Goal: Information Seeking & Learning: Find specific fact

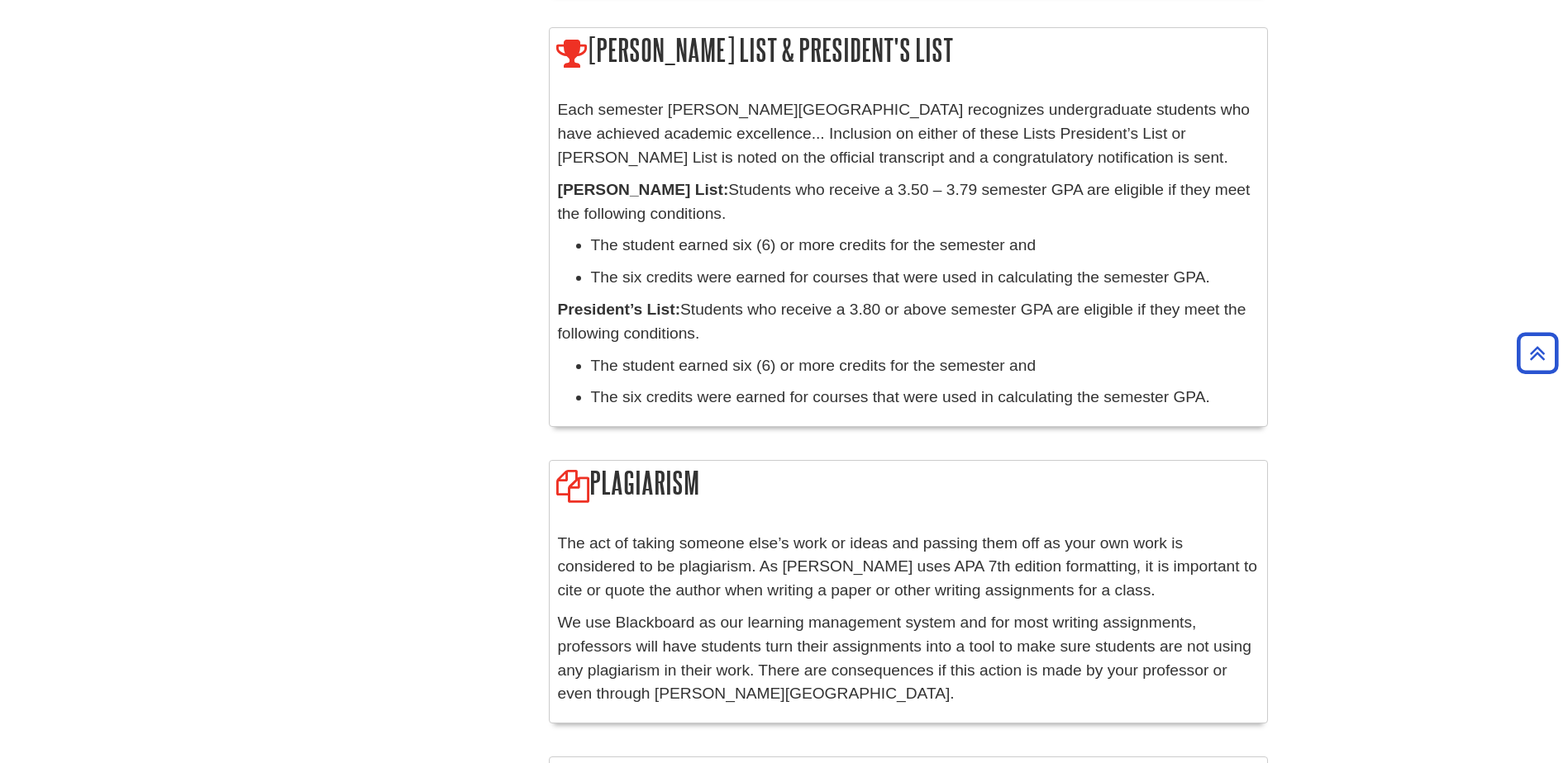
scroll to position [1900, 0]
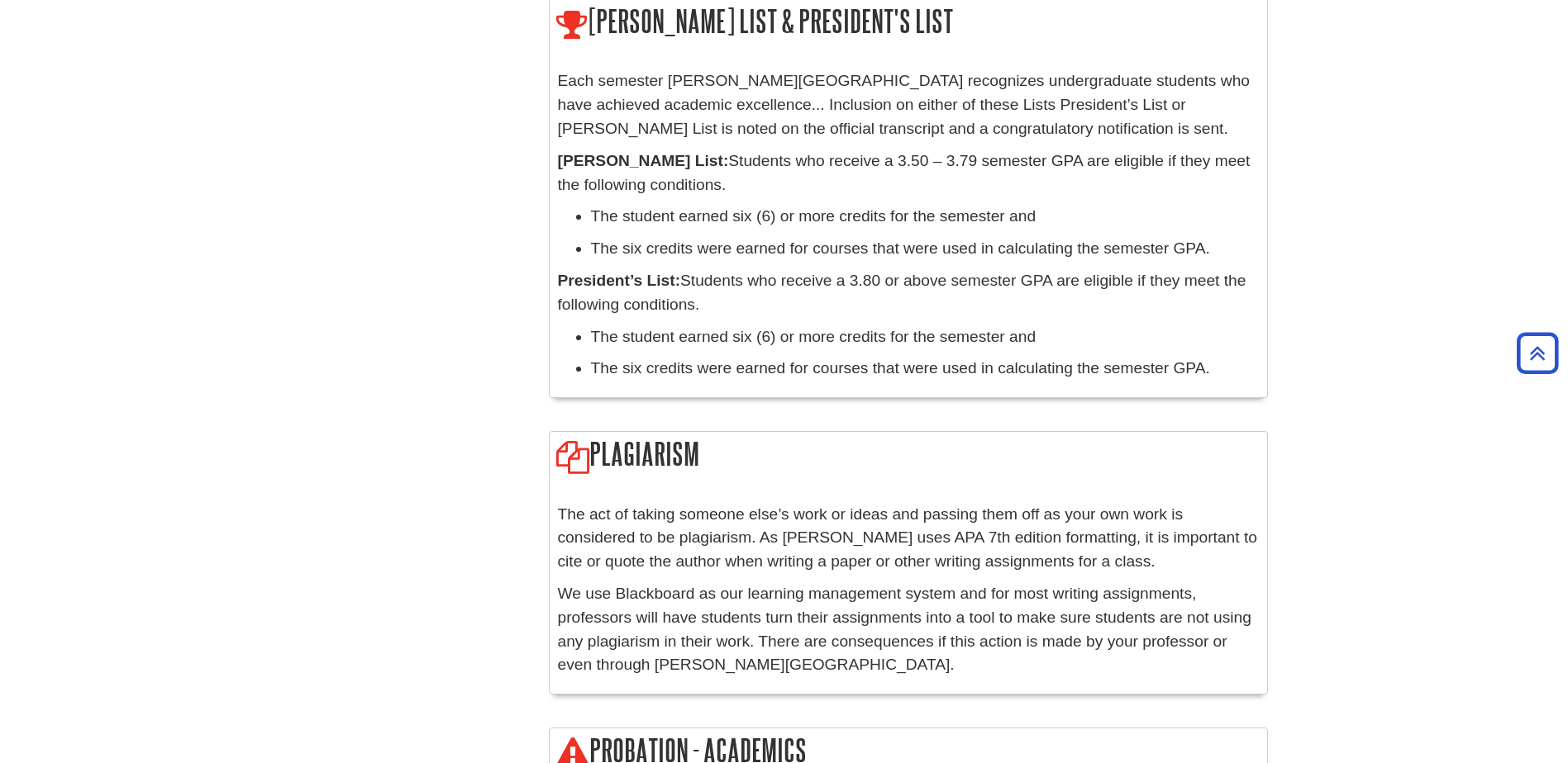
click at [667, 272] on strong "President’s List:" at bounding box center [620, 281] width 123 height 18
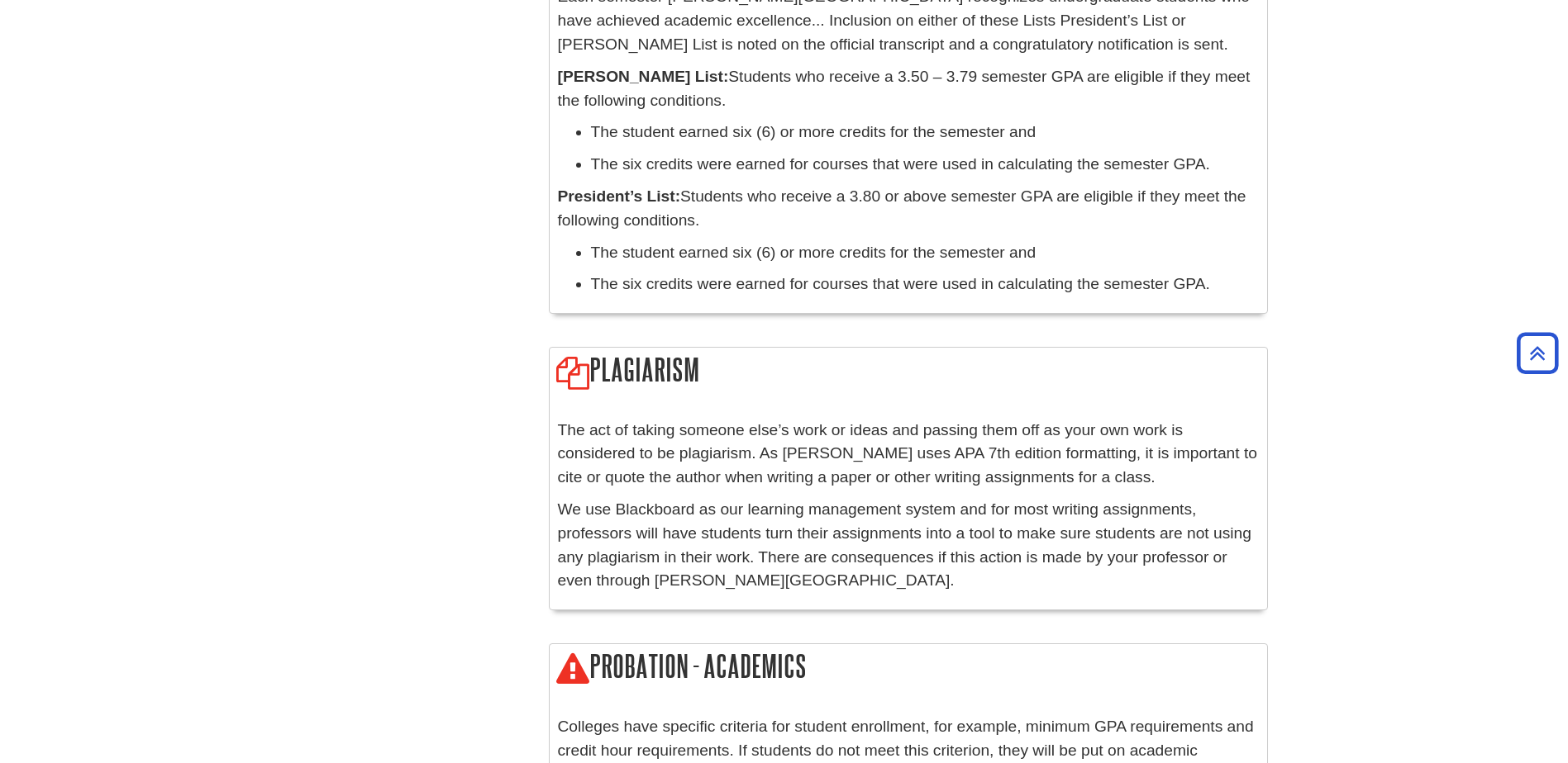
scroll to position [1983, 0]
click at [646, 189] on strong "President’s List:" at bounding box center [620, 198] width 123 height 18
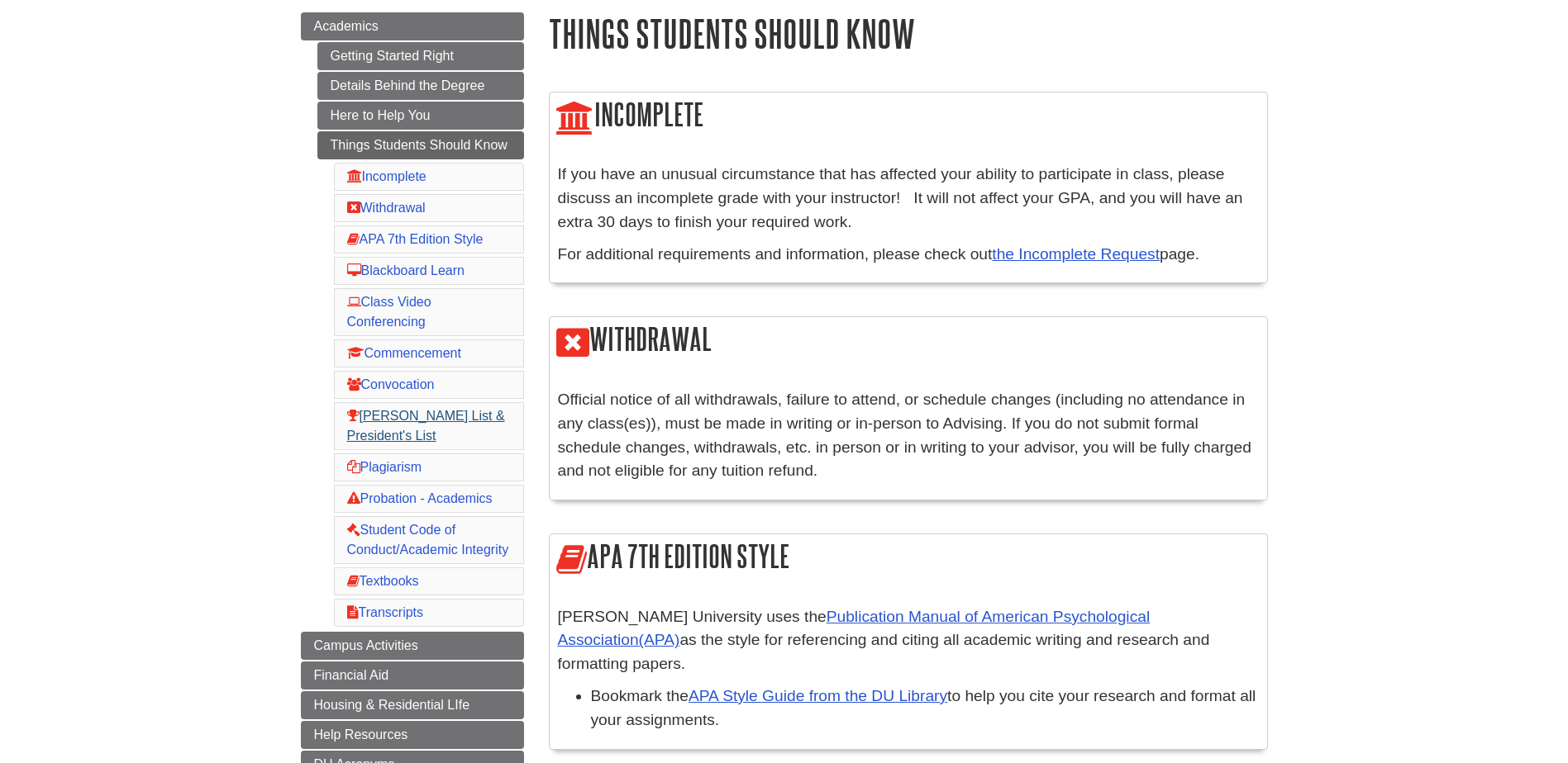
scroll to position [247, 0]
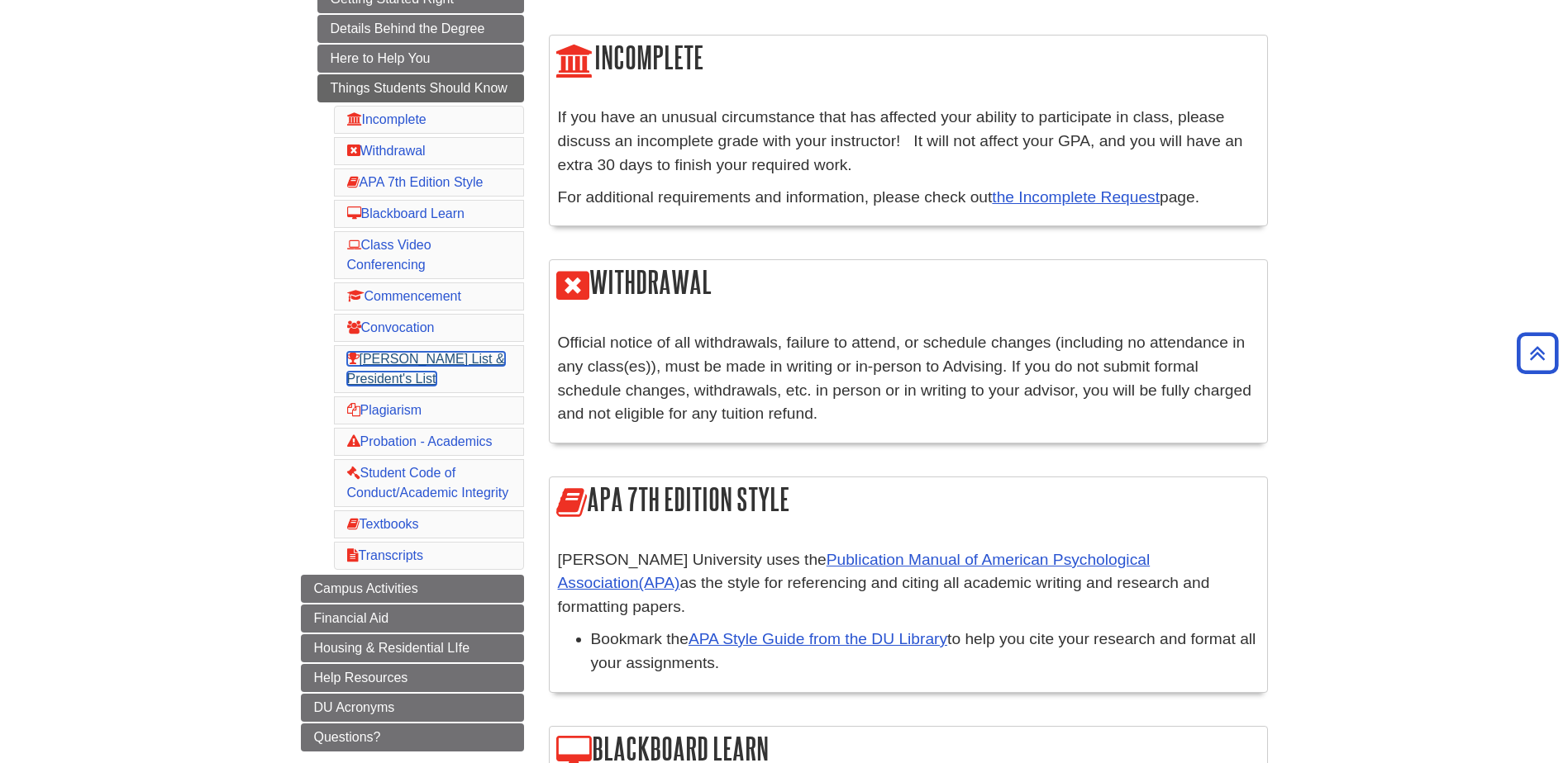
click at [456, 358] on link "[PERSON_NAME] List & President's List" at bounding box center [426, 369] width 158 height 34
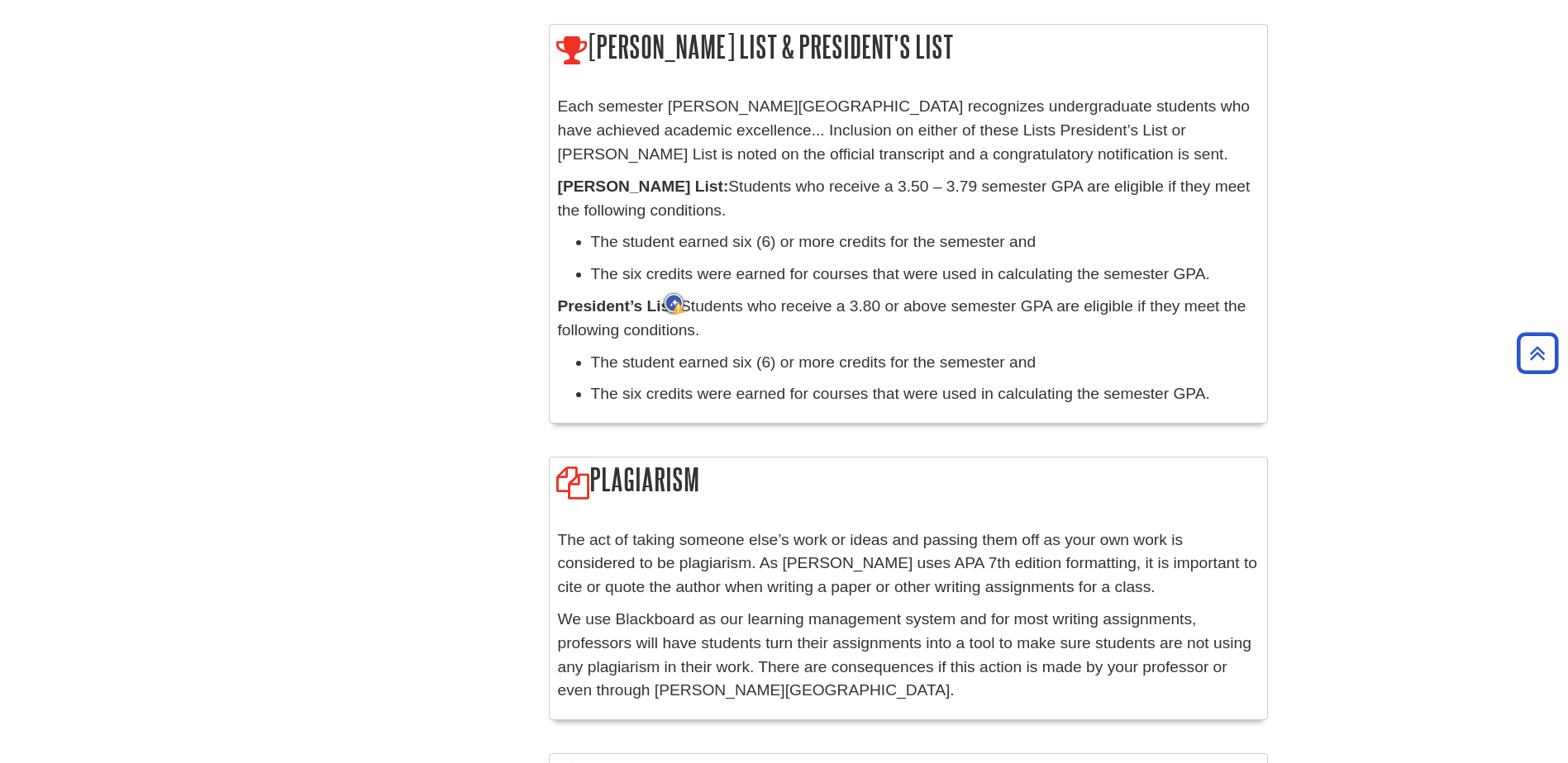
click at [784, 395] on div "Each semester [PERSON_NAME][GEOGRAPHIC_DATA] recognizes undergraduate students …" at bounding box center [908, 255] width 717 height 337
click at [667, 297] on strong "President’s List:" at bounding box center [620, 306] width 123 height 18
drag, startPoint x: 667, startPoint y: 284, endPoint x: 853, endPoint y: 315, distance: 188.6
click at [853, 315] on p "President’s List: Students who receive a 3.80 or above semester GPA are eligibl…" at bounding box center [908, 318] width 701 height 48
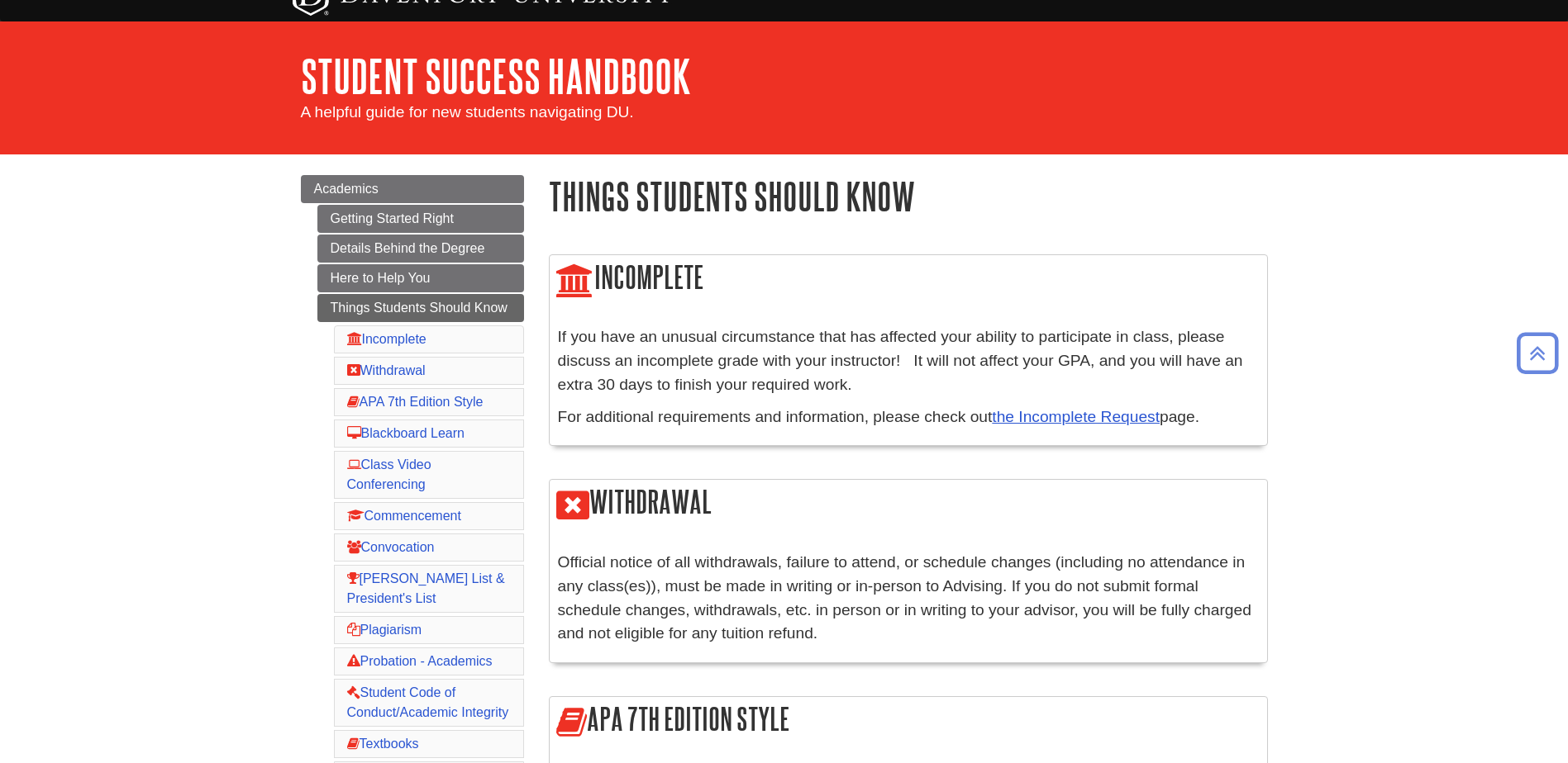
scroll to position [0, 0]
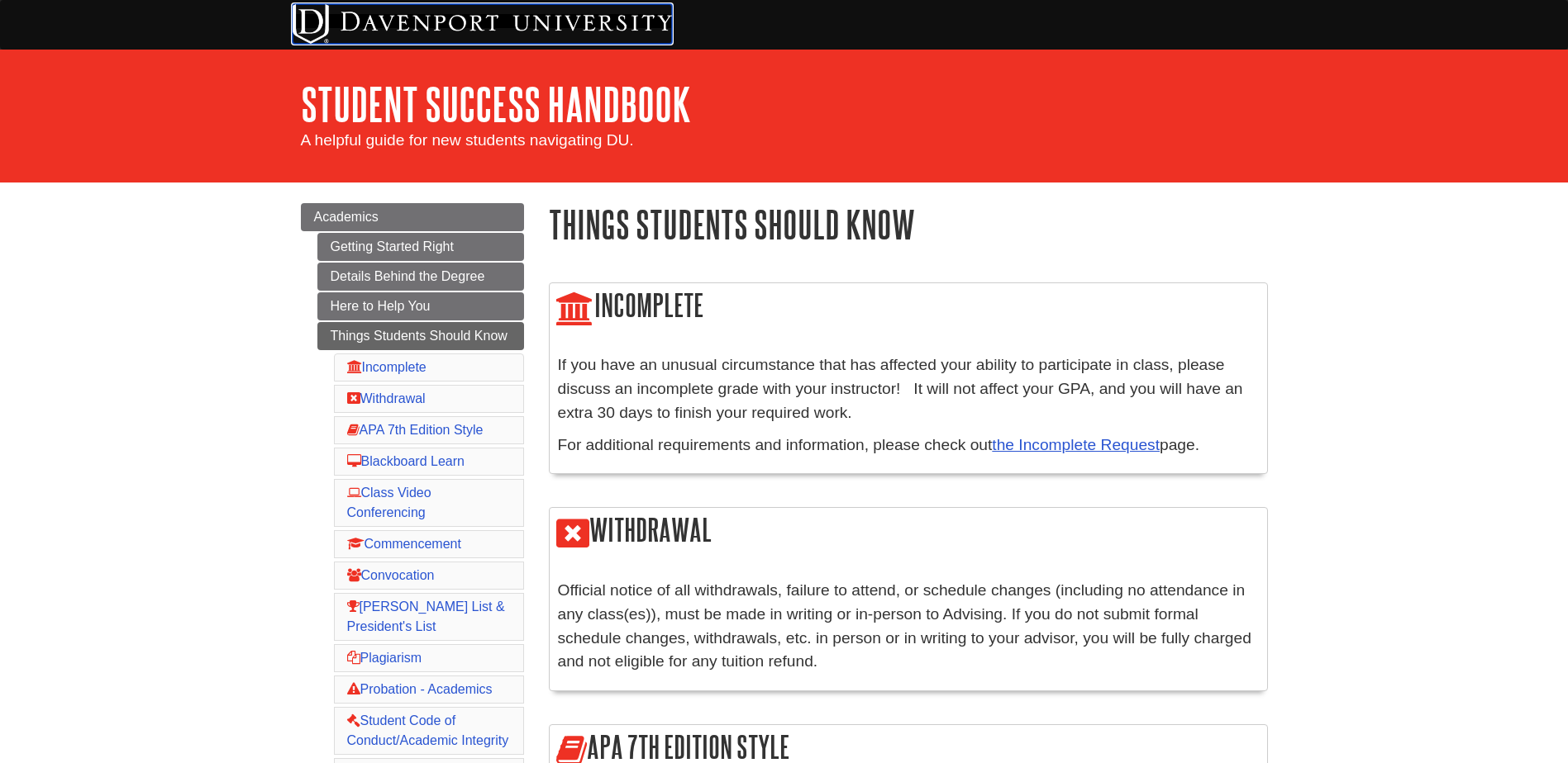
click at [474, 14] on img at bounding box center [483, 23] width 380 height 40
